Goal: Find specific page/section: Find specific page/section

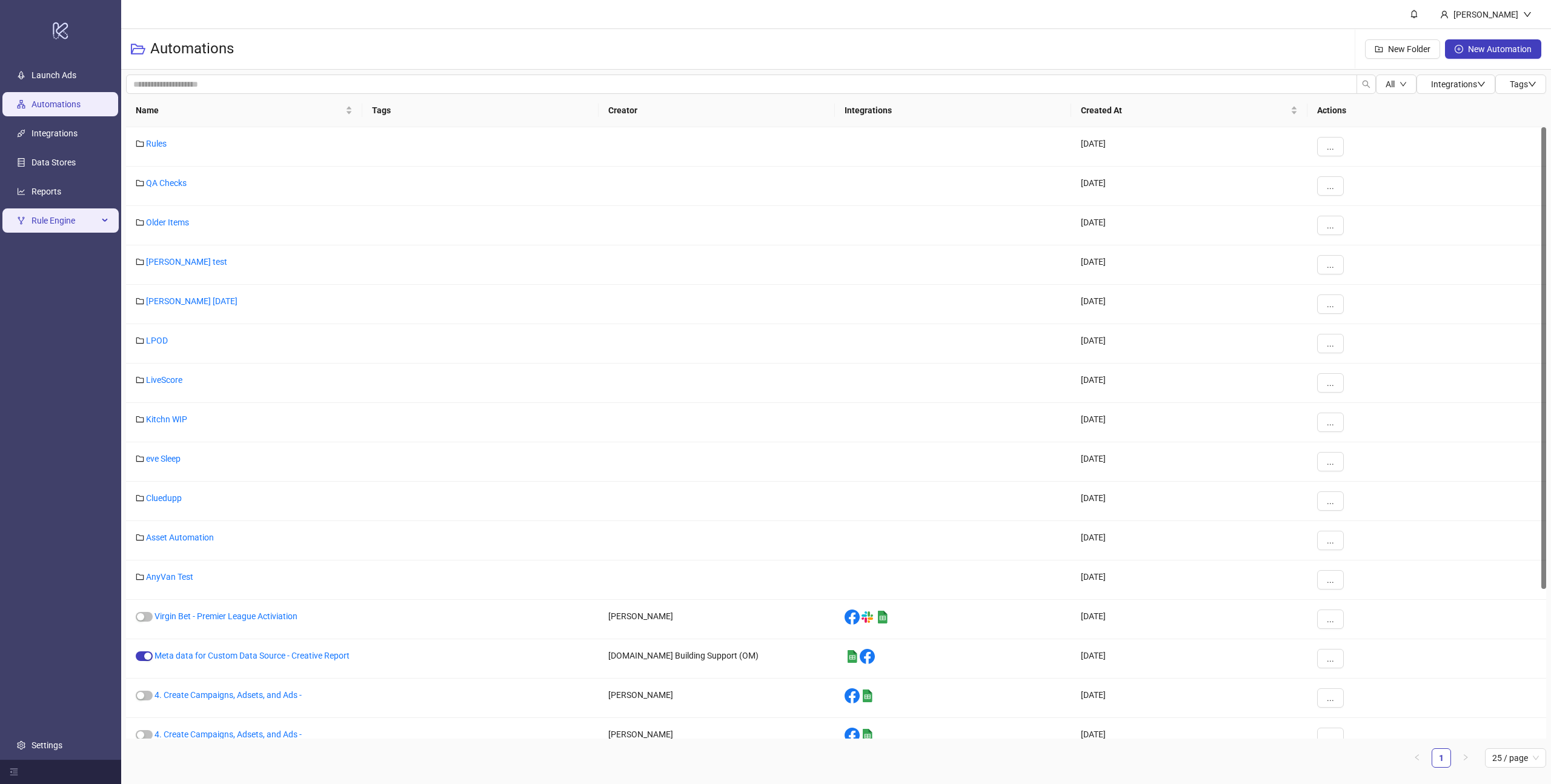
click at [65, 224] on span "Rule Engine" at bounding box center [65, 221] width 66 height 25
click at [52, 245] on link "Rules" at bounding box center [42, 250] width 21 height 9
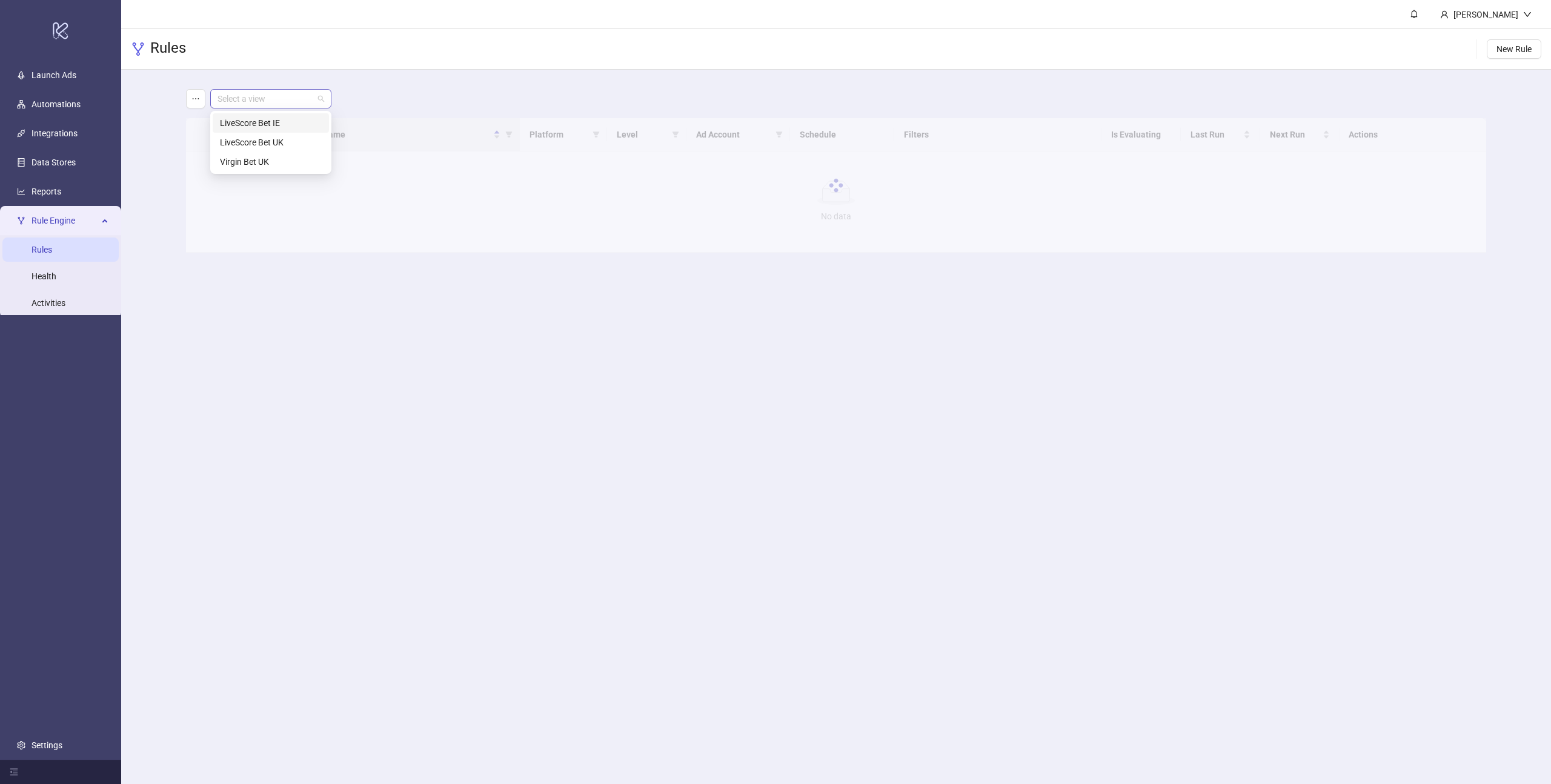
click at [315, 96] on span at bounding box center [271, 98] width 106 height 18
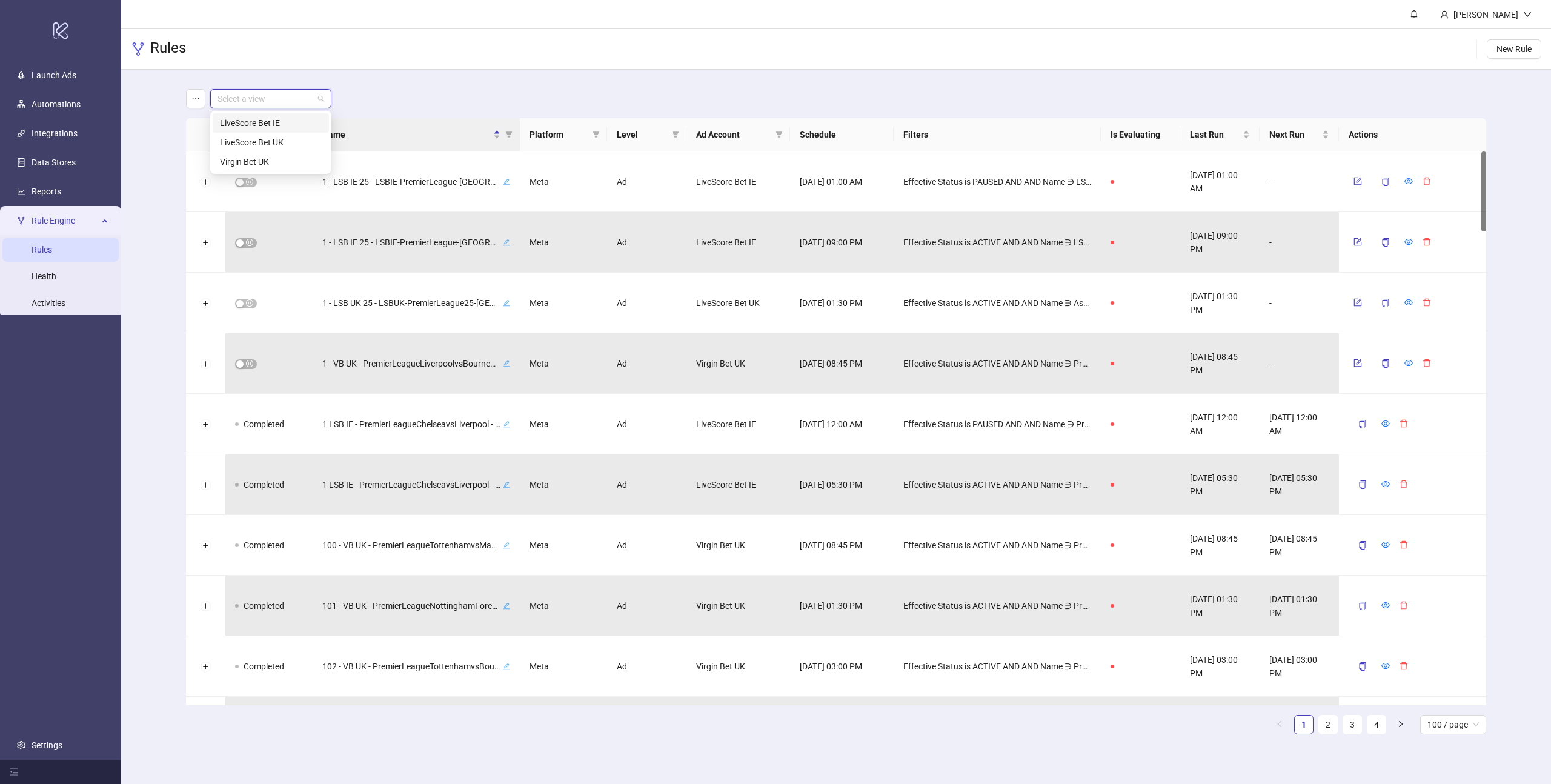
click at [268, 123] on div "LiveScore Bet IE" at bounding box center [271, 123] width 102 height 13
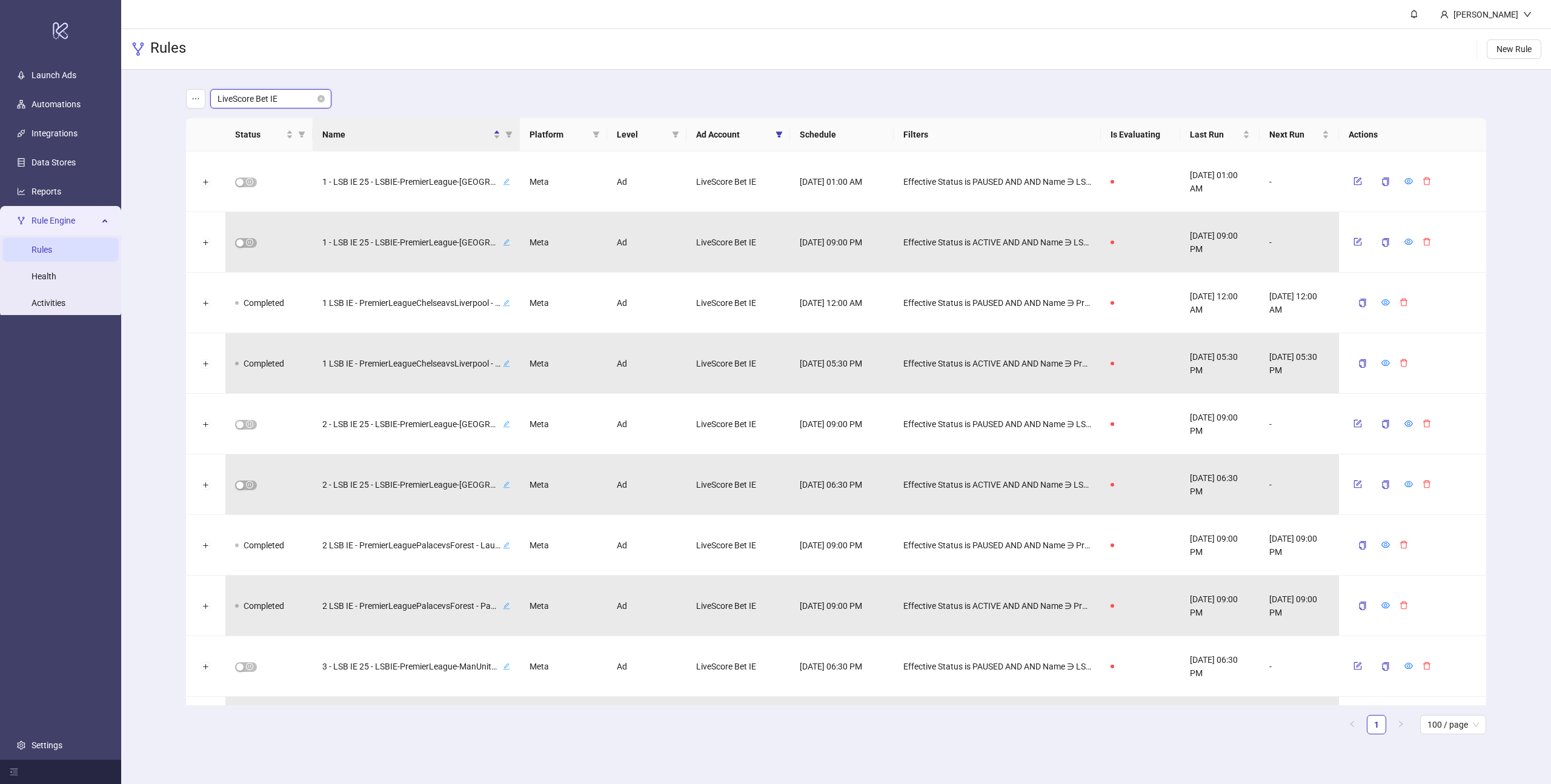
click at [304, 101] on span "LiveScore Bet IE" at bounding box center [271, 98] width 106 height 18
click at [251, 163] on div "Virgin Bet UK" at bounding box center [271, 161] width 102 height 13
click at [441, 95] on div "Virgin Bet UK Virgin Bet UK" at bounding box center [836, 99] width 1300 height 19
click at [205, 183] on button "Expand row" at bounding box center [206, 182] width 9 height 9
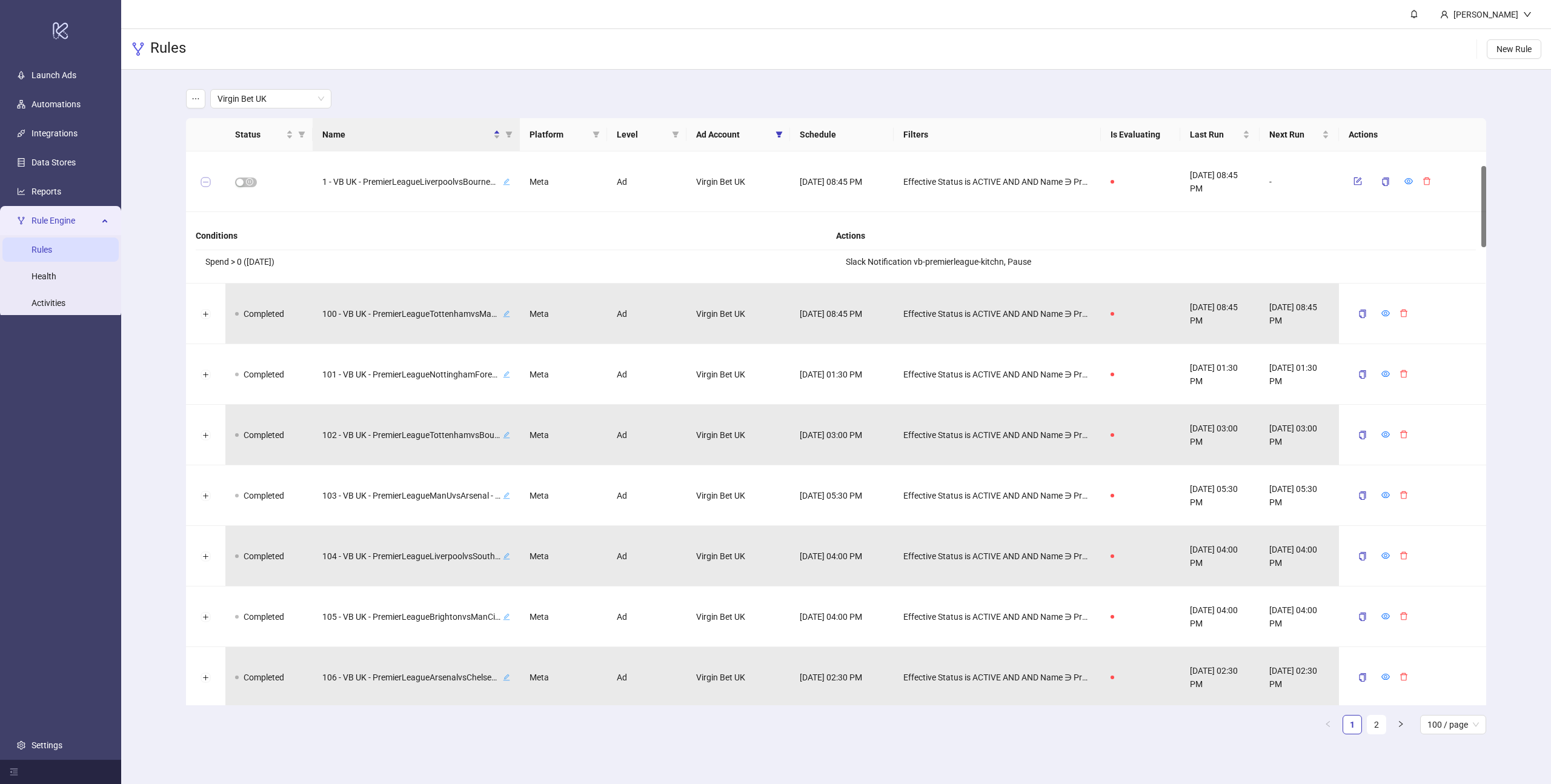
scroll to position [99, 0]
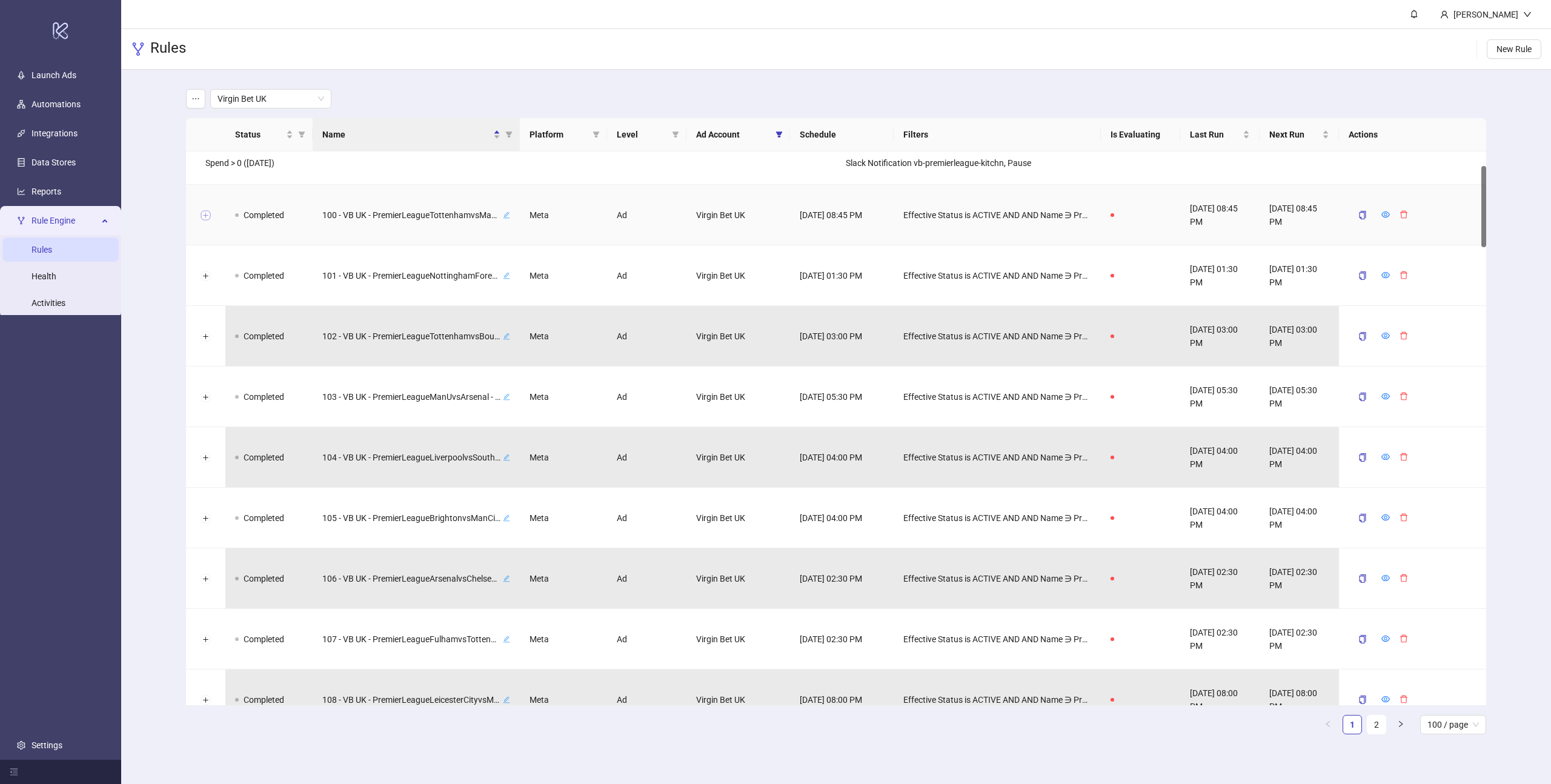
click at [205, 214] on button "Expand row" at bounding box center [206, 215] width 9 height 9
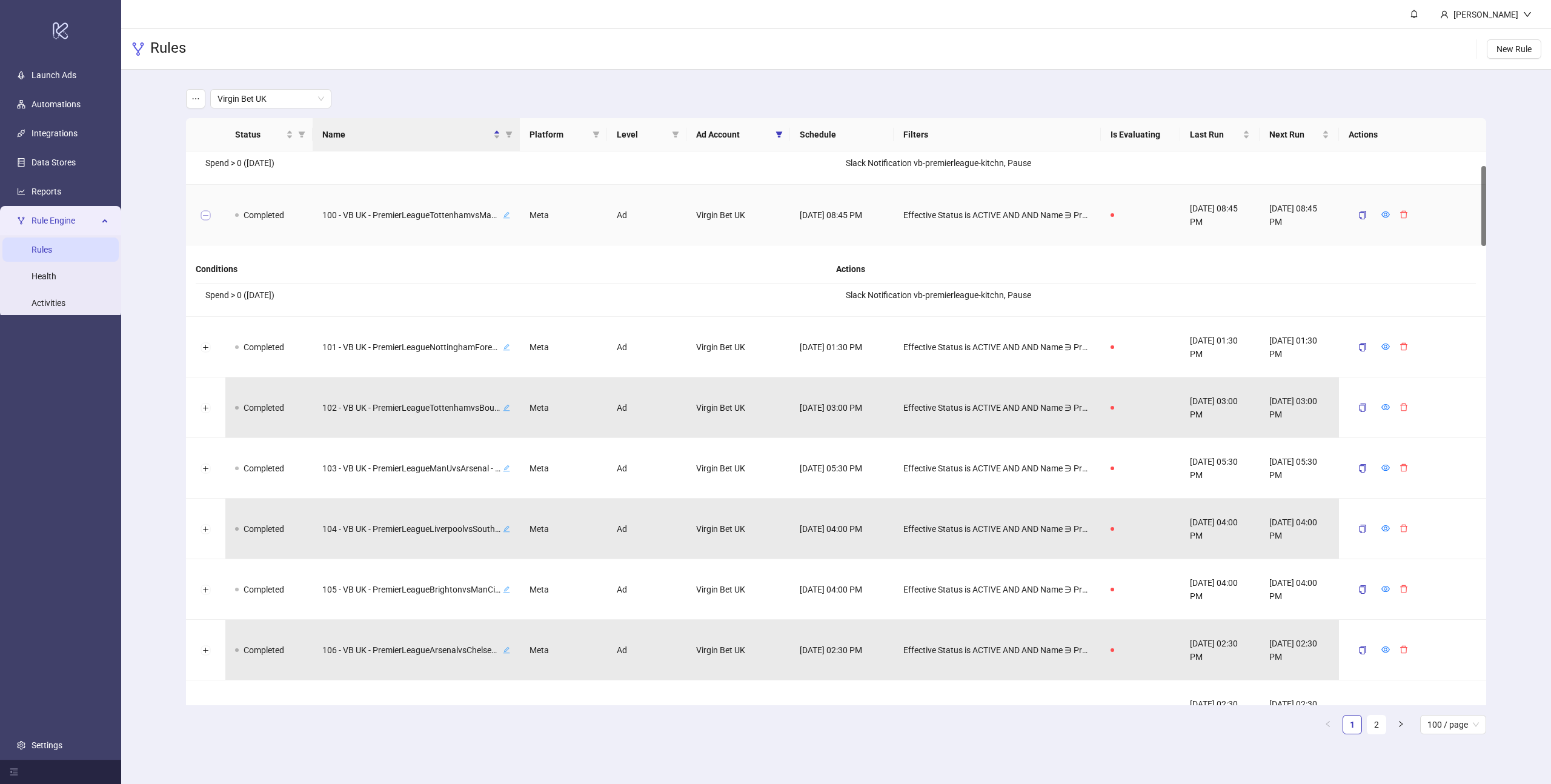
click at [205, 214] on button "Collapse row" at bounding box center [206, 215] width 9 height 9
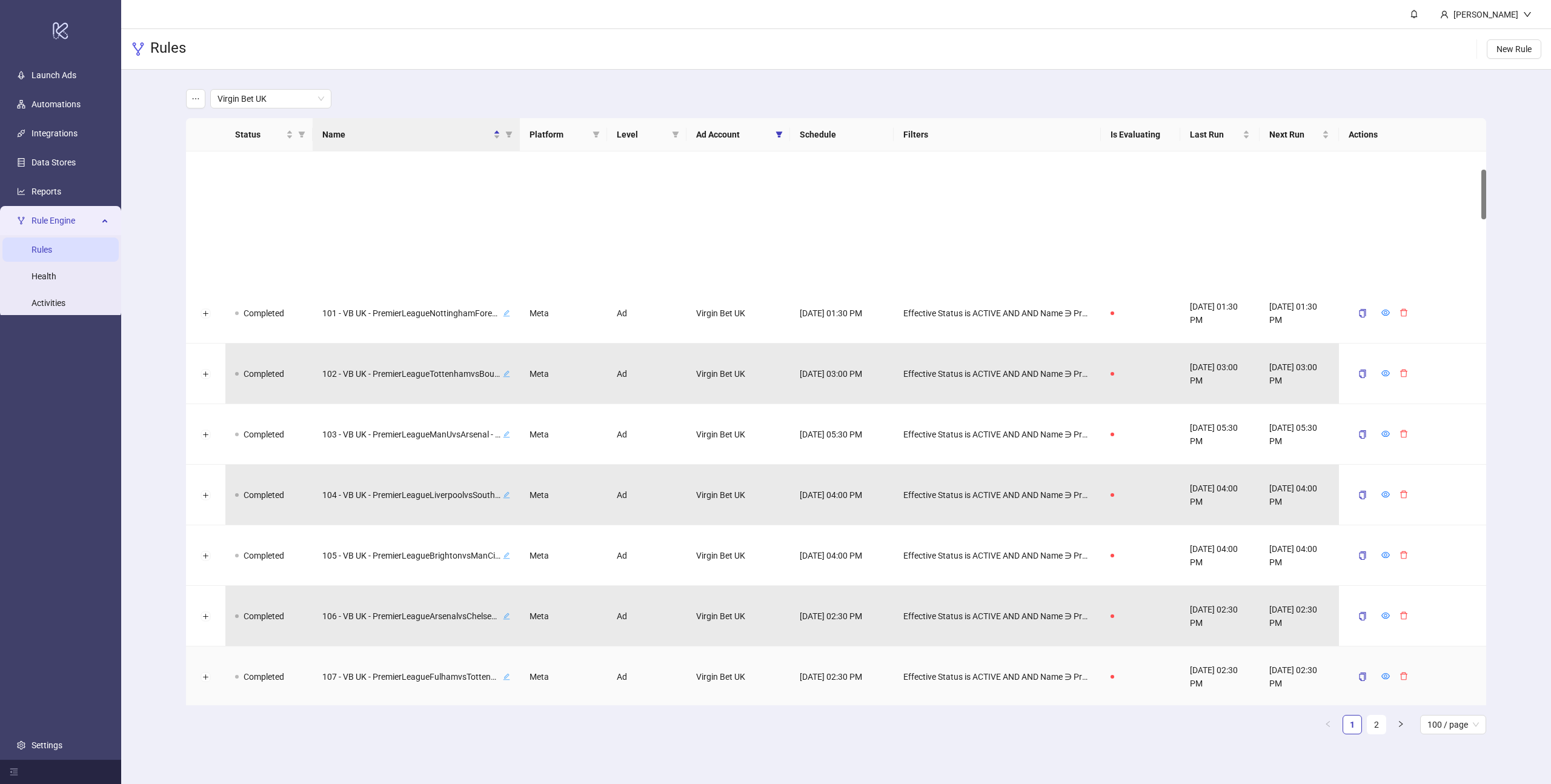
scroll to position [0, 0]
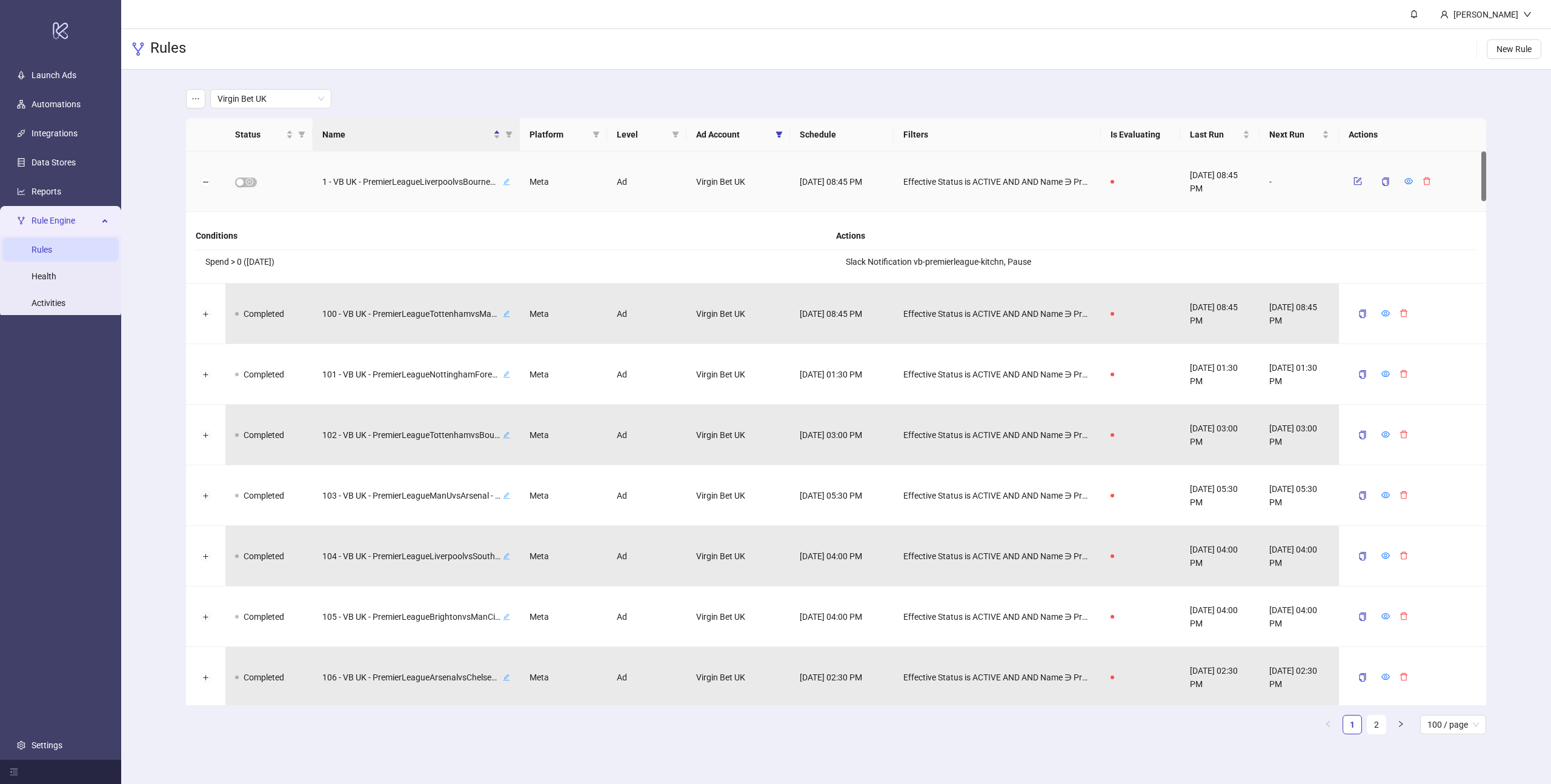
click at [989, 179] on span "Effective Status is ACTIVE AND AND Name ∋ PremierLeagueLiverpoolvsBournemouth A…" at bounding box center [998, 181] width 188 height 13
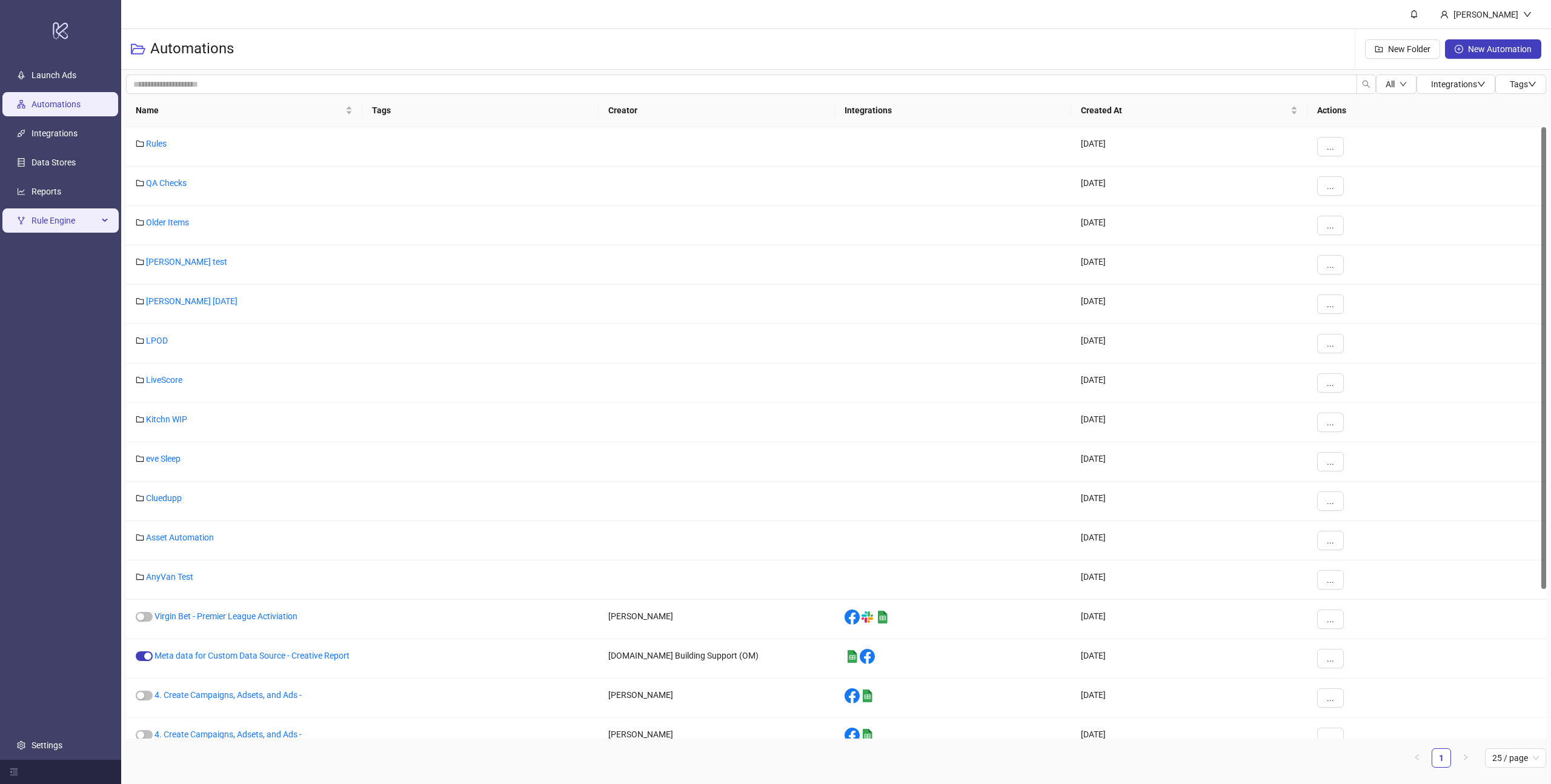
click at [84, 226] on span "Rule Engine" at bounding box center [65, 221] width 66 height 25
click at [52, 253] on link "Rules" at bounding box center [42, 250] width 21 height 9
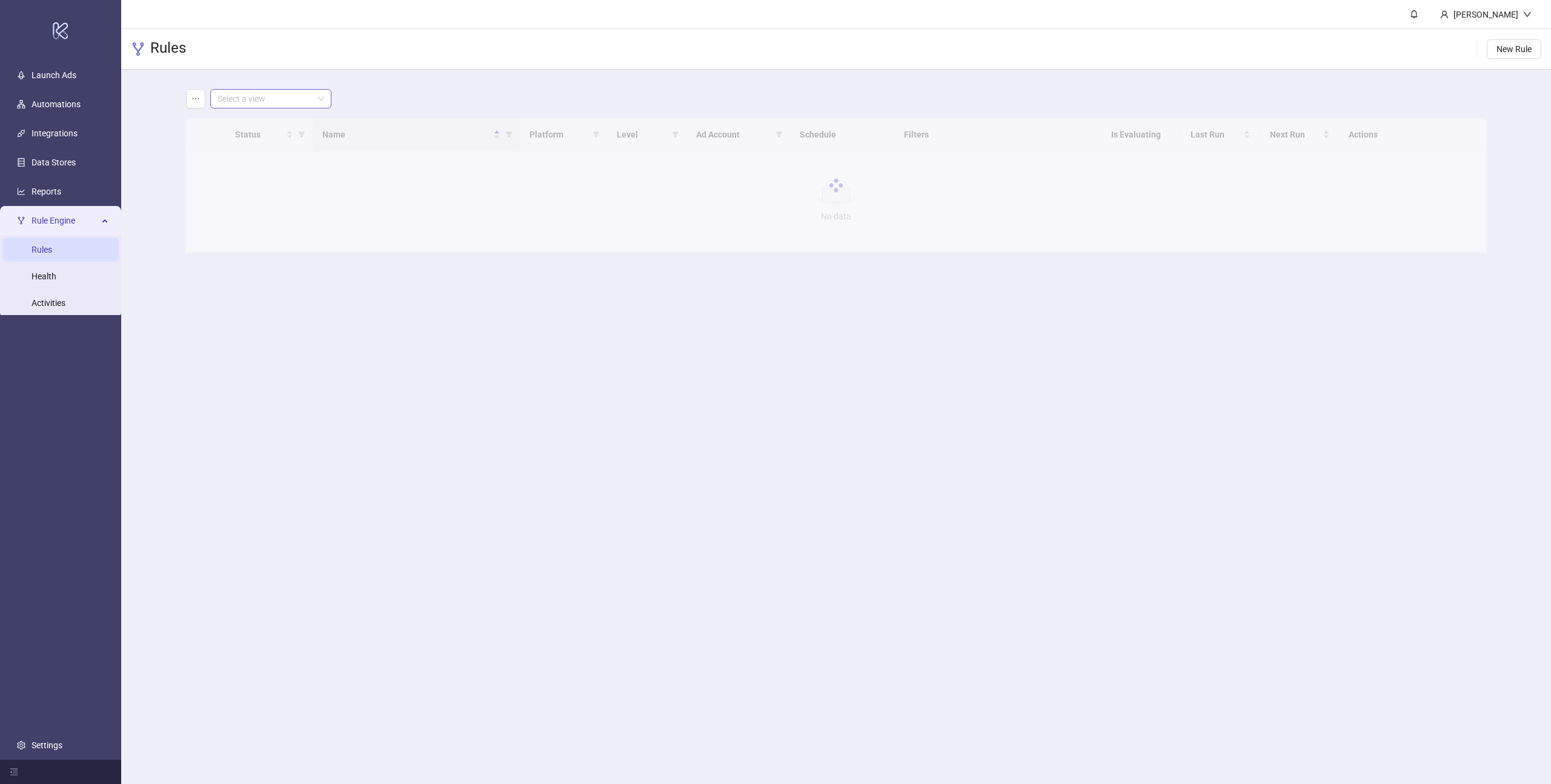
click at [284, 95] on input "search" at bounding box center [265, 98] width 96 height 18
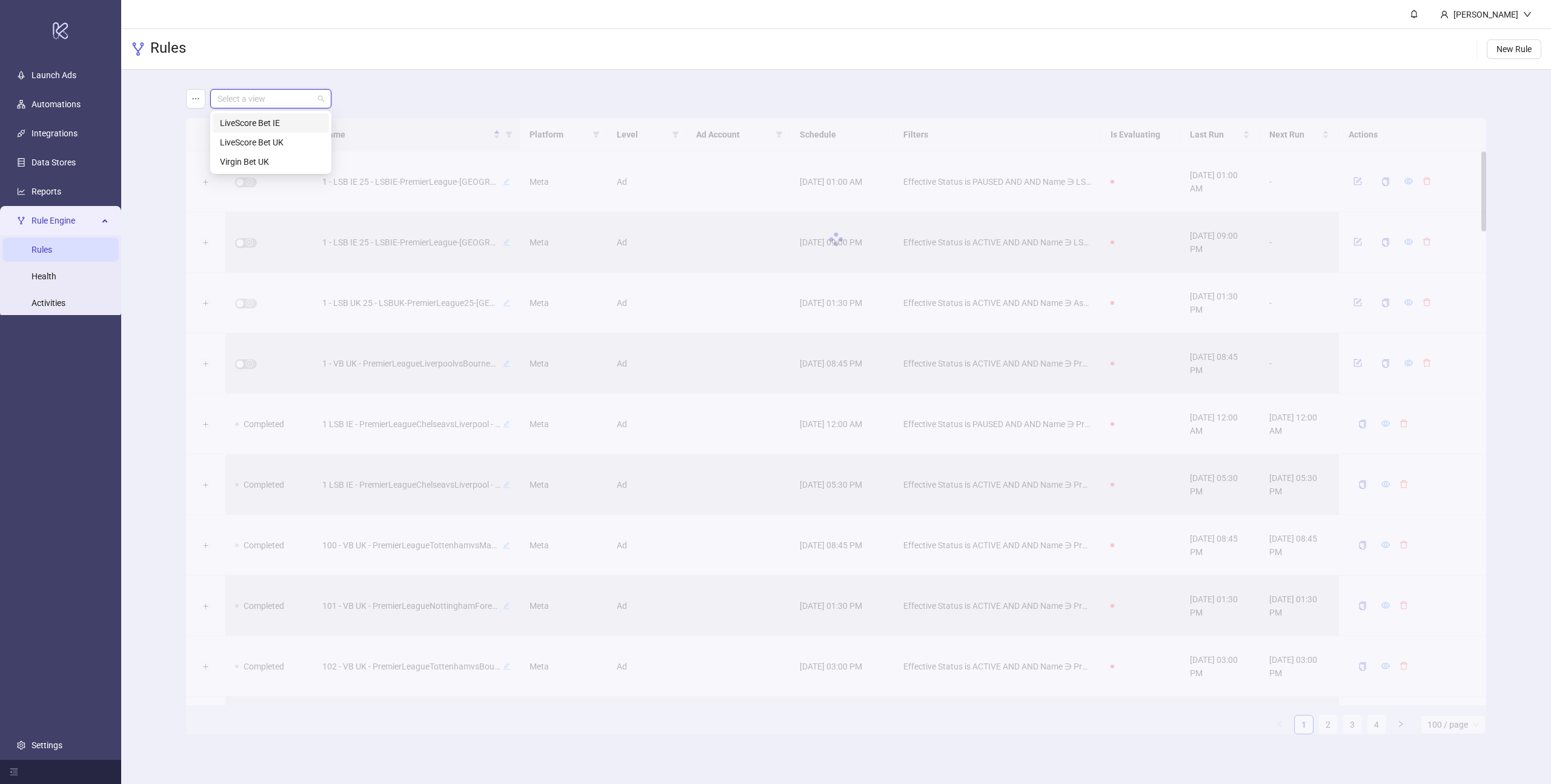
click at [254, 123] on div "LiveScore Bet IE" at bounding box center [271, 123] width 102 height 13
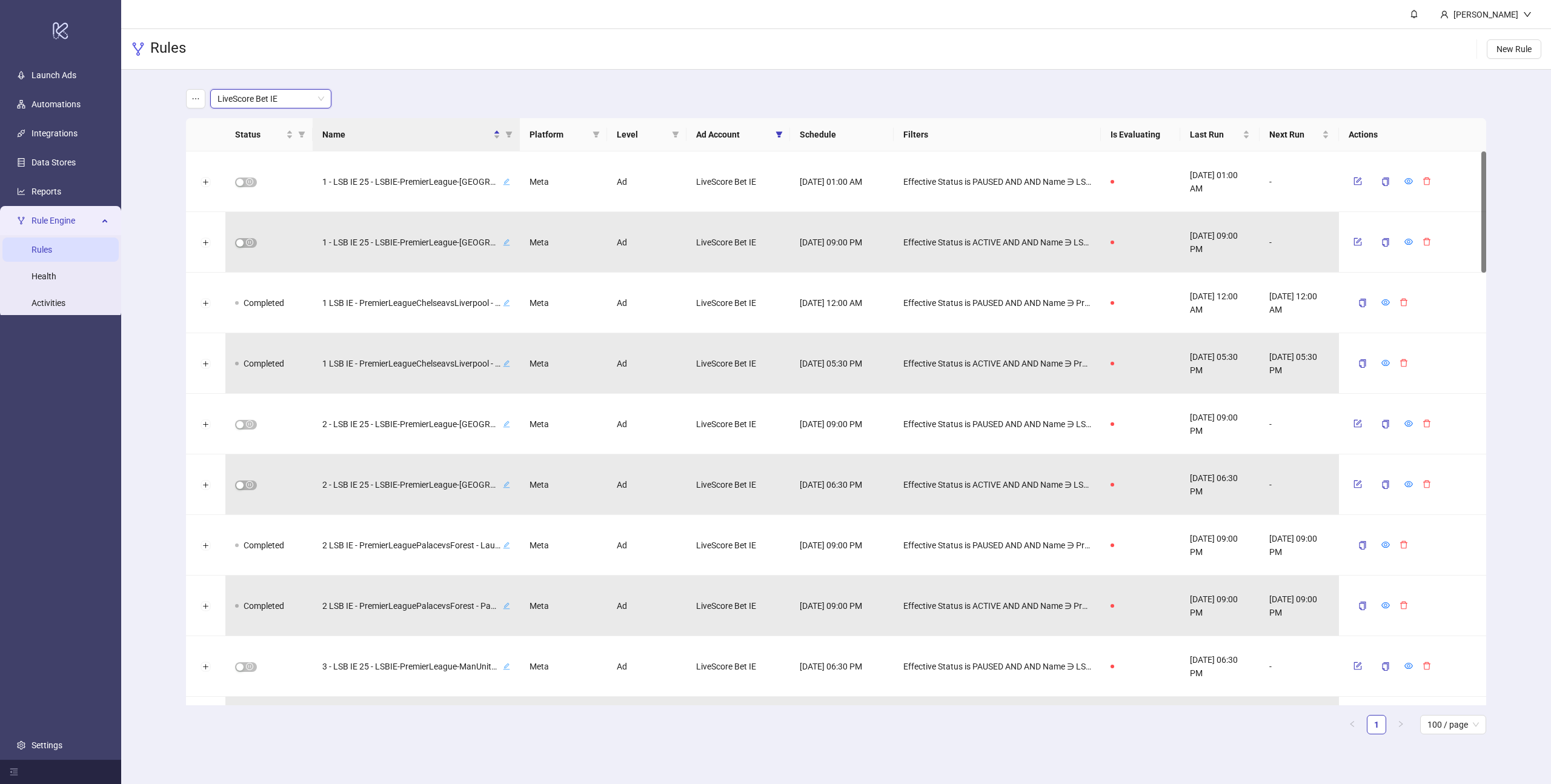
click at [422, 101] on div "LiveScore Bet IE LiveScore Bet IE" at bounding box center [836, 99] width 1300 height 19
click at [260, 102] on span "LiveScore Bet IE" at bounding box center [271, 98] width 106 height 18
click at [244, 167] on div "Virgin Bet UK" at bounding box center [271, 161] width 102 height 13
click at [504, 181] on icon "edit" at bounding box center [507, 182] width 8 height 8
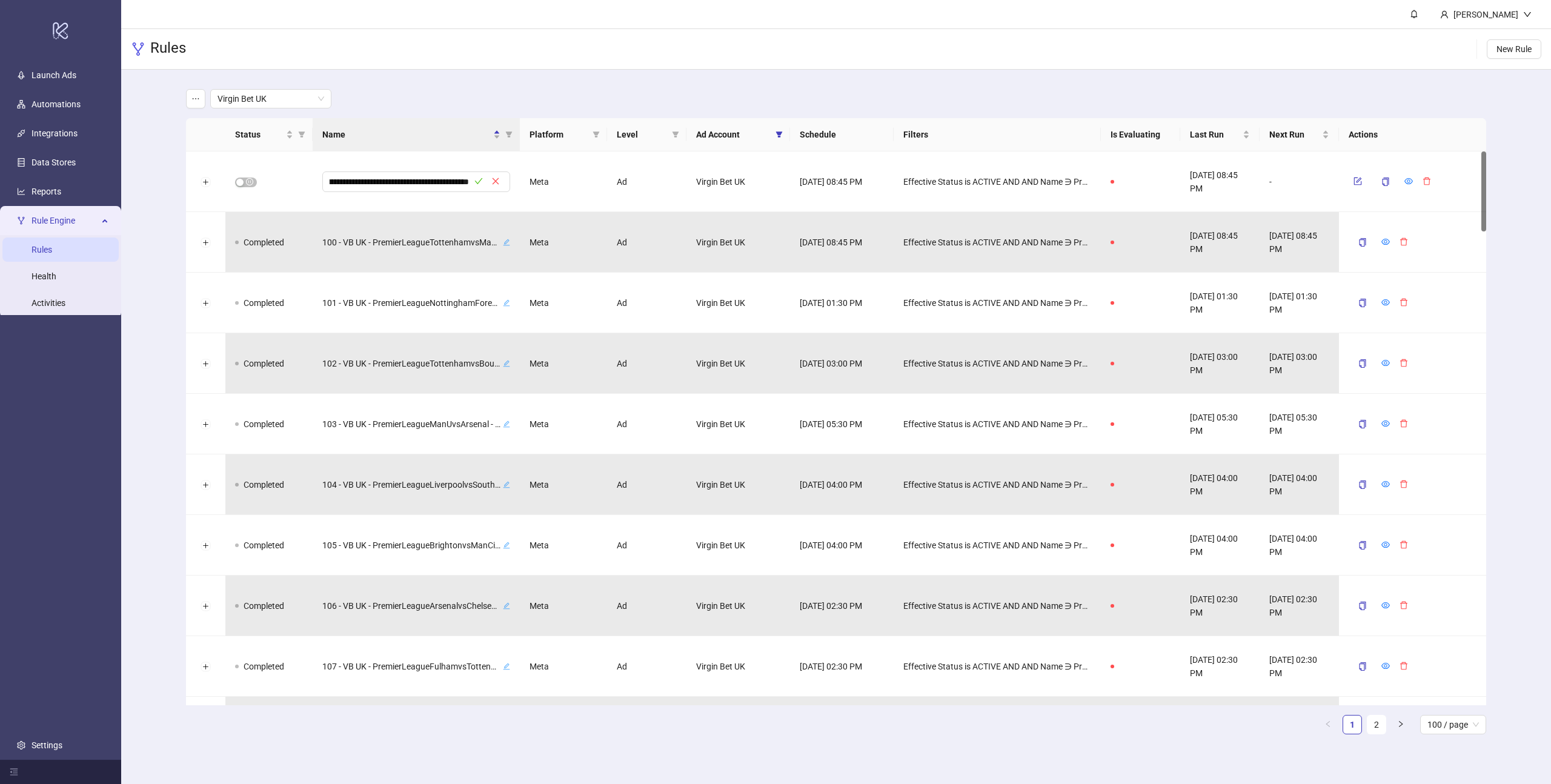
click at [457, 80] on main "**********" at bounding box center [836, 416] width 1319 height 694
click at [298, 107] on span "Virgin Bet UK" at bounding box center [271, 98] width 106 height 18
click at [414, 75] on main "**********" at bounding box center [836, 416] width 1319 height 694
click at [369, 181] on input "**********" at bounding box center [399, 181] width 140 height 14
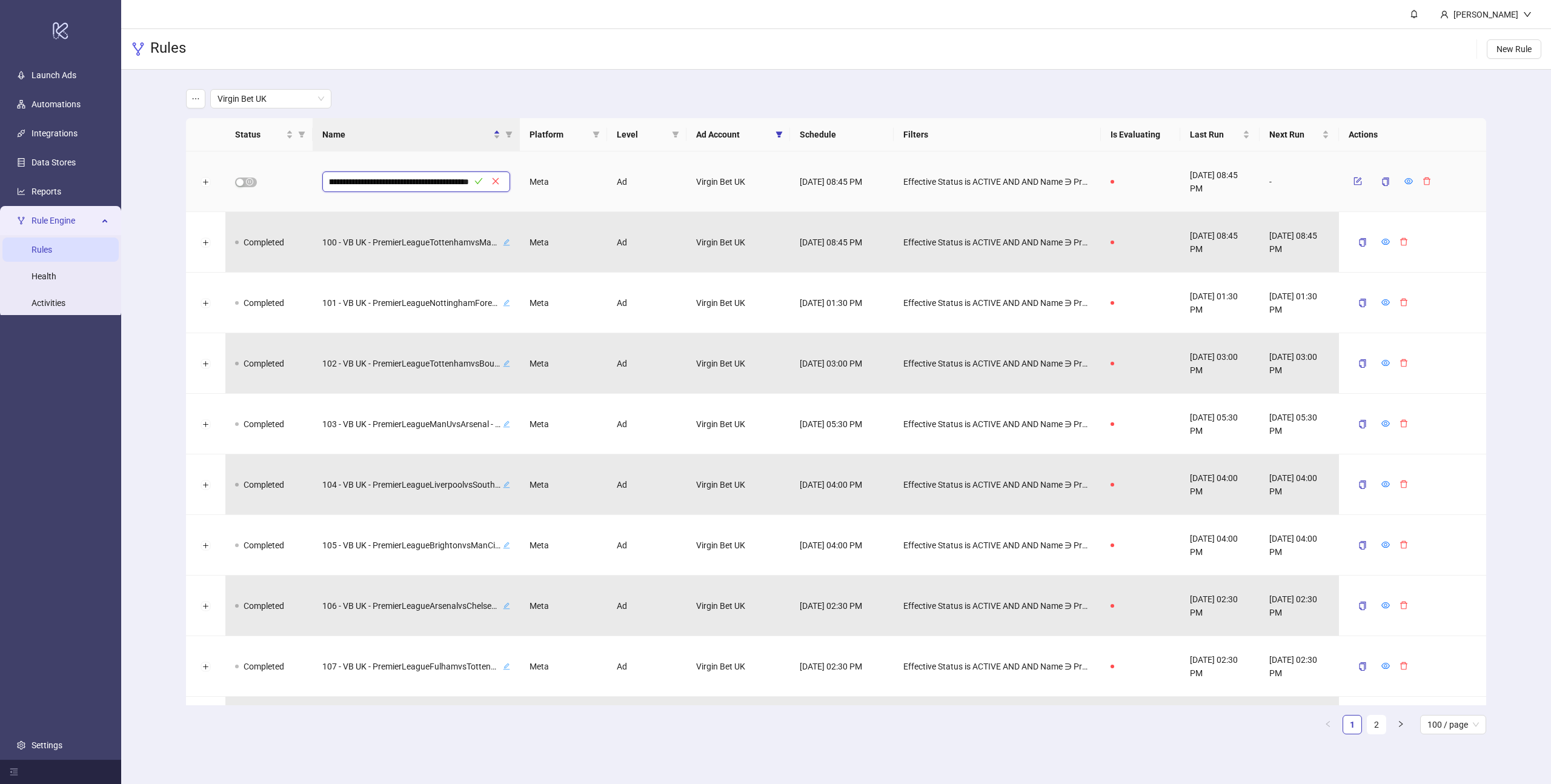
scroll to position [0, 100]
type input "**********"
click at [409, 85] on main "**********" at bounding box center [836, 416] width 1319 height 694
click at [495, 182] on icon "close" at bounding box center [495, 180] width 9 height 9
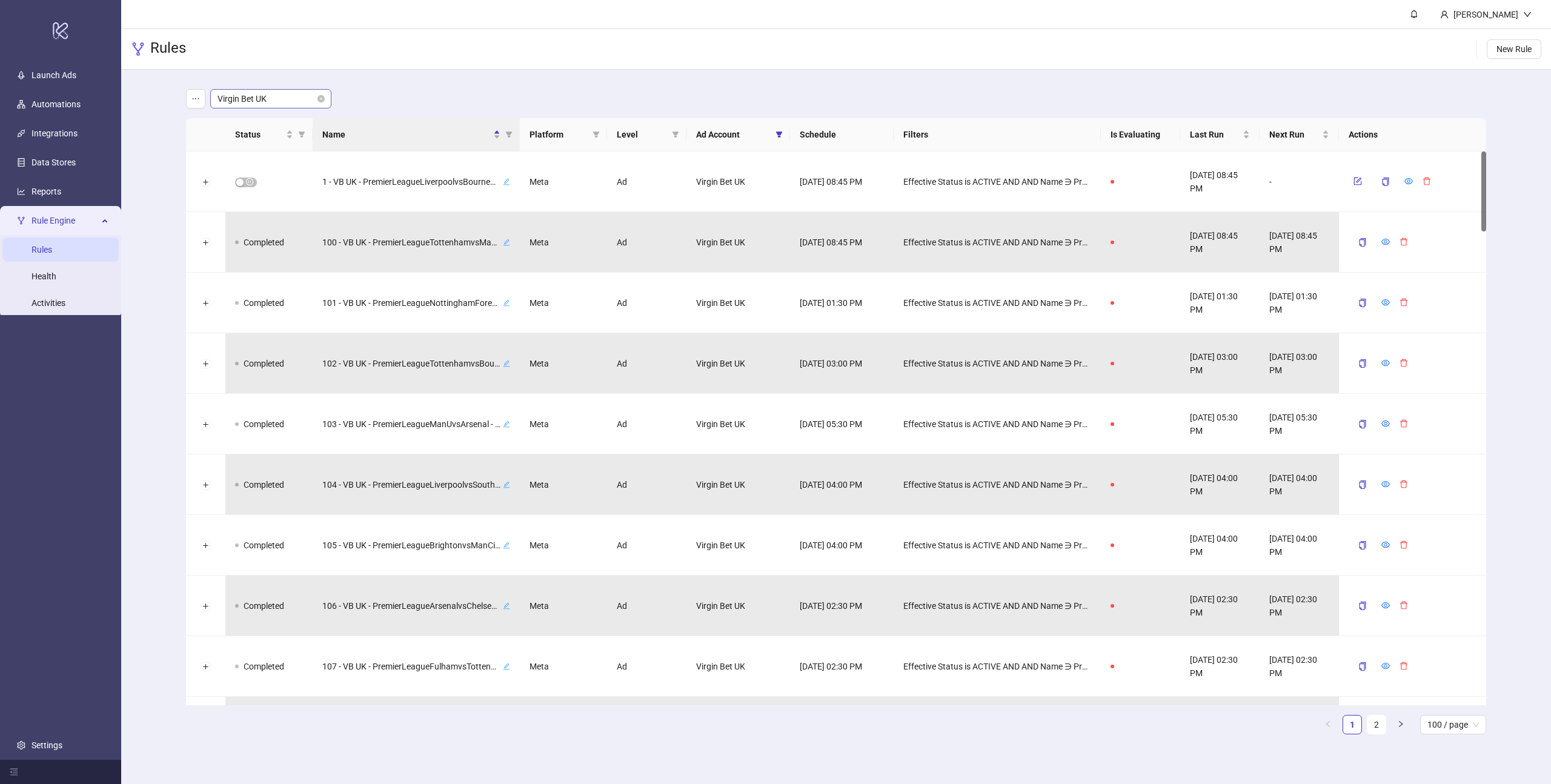
click at [289, 97] on span "Virgin Bet UK" at bounding box center [271, 98] width 106 height 18
click at [253, 126] on div "LiveScore Bet IE" at bounding box center [271, 123] width 102 height 13
click at [507, 181] on icon "edit" at bounding box center [506, 181] width 7 height 7
click at [256, 103] on span "LiveScore Bet IE" at bounding box center [271, 98] width 106 height 18
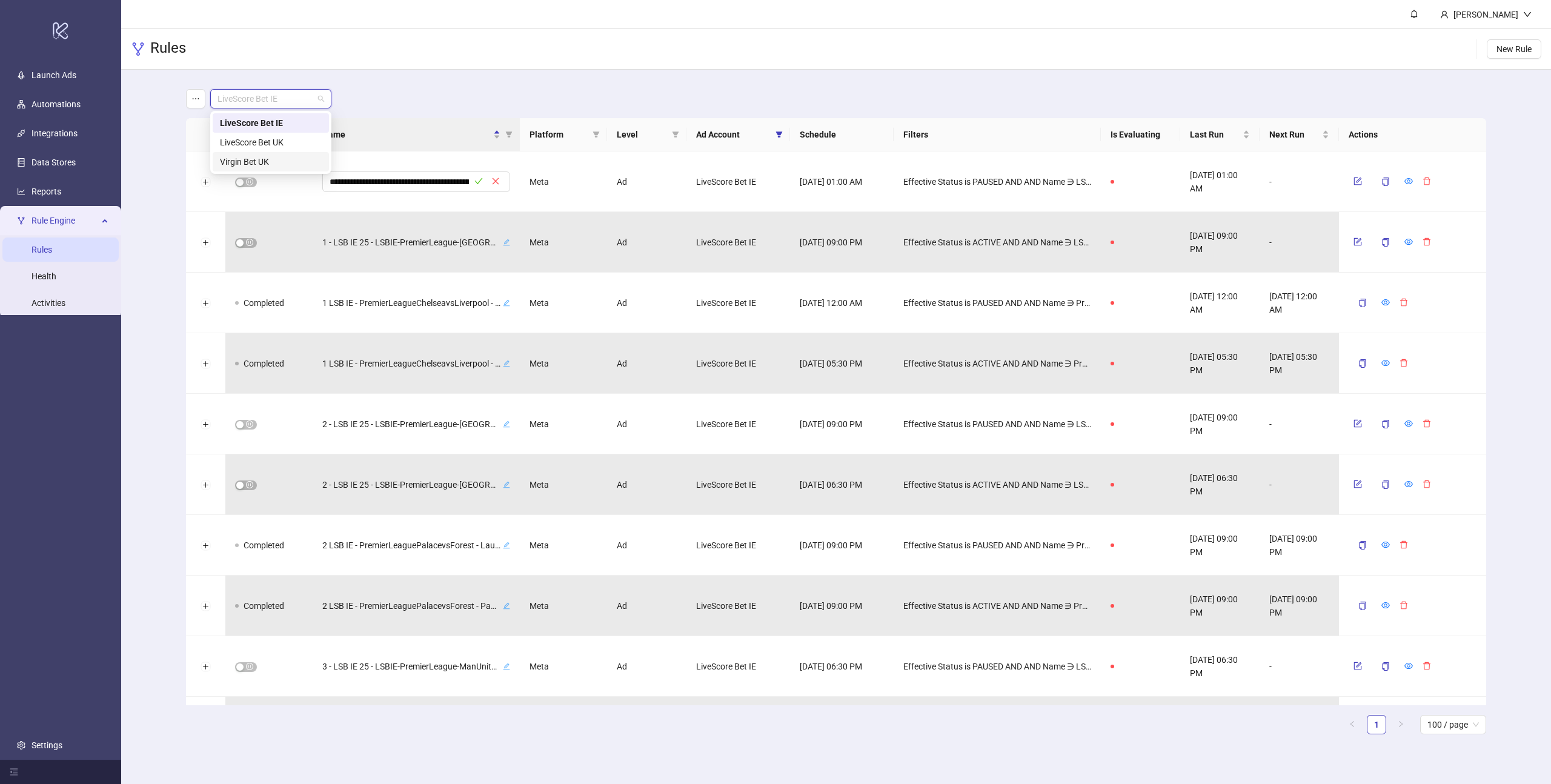
click at [249, 161] on div "Virgin Bet UK" at bounding box center [271, 161] width 102 height 13
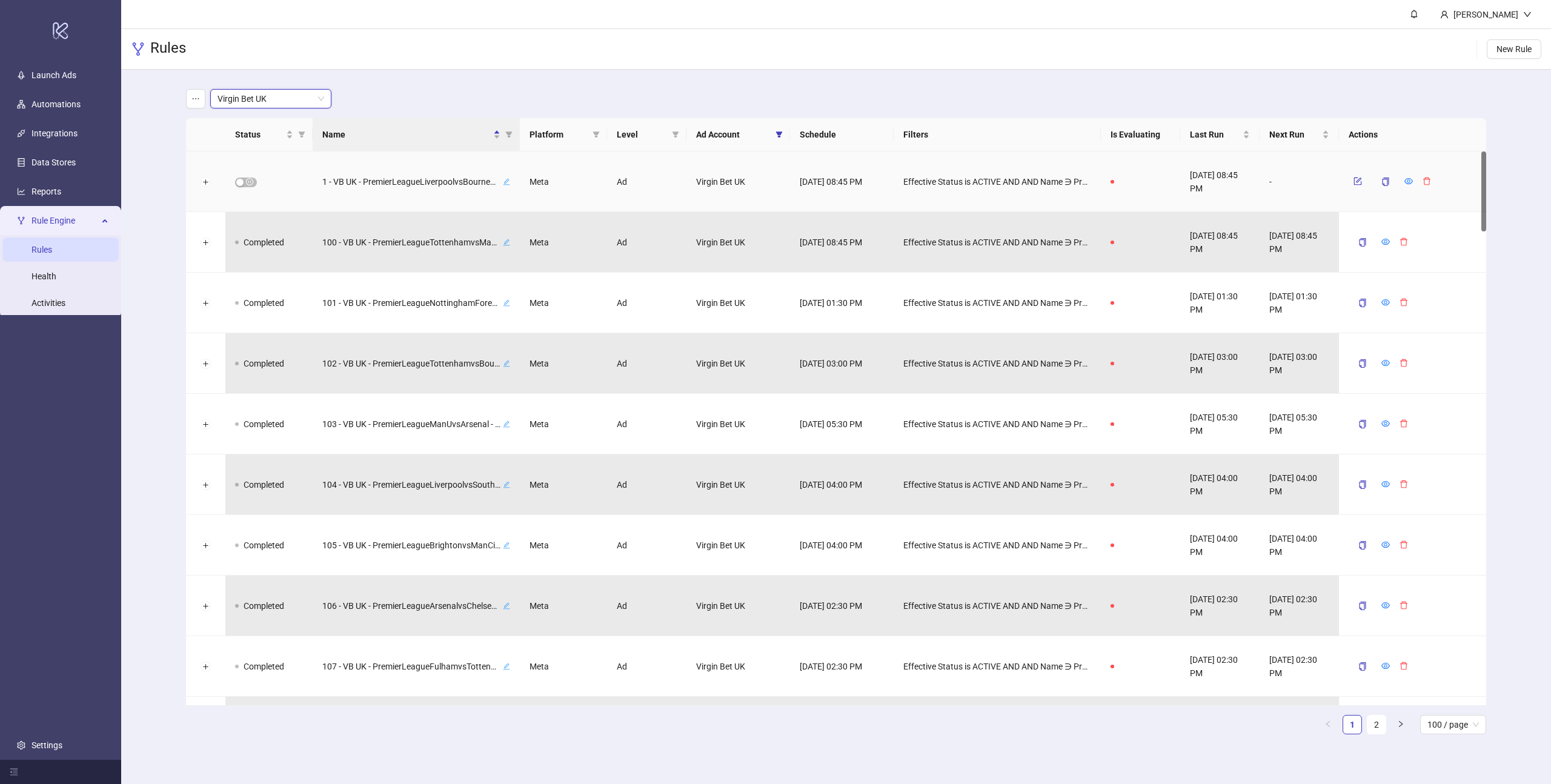
click at [505, 179] on icon "edit" at bounding box center [507, 182] width 8 height 8
